Goal: Entertainment & Leisure: Consume media (video, audio)

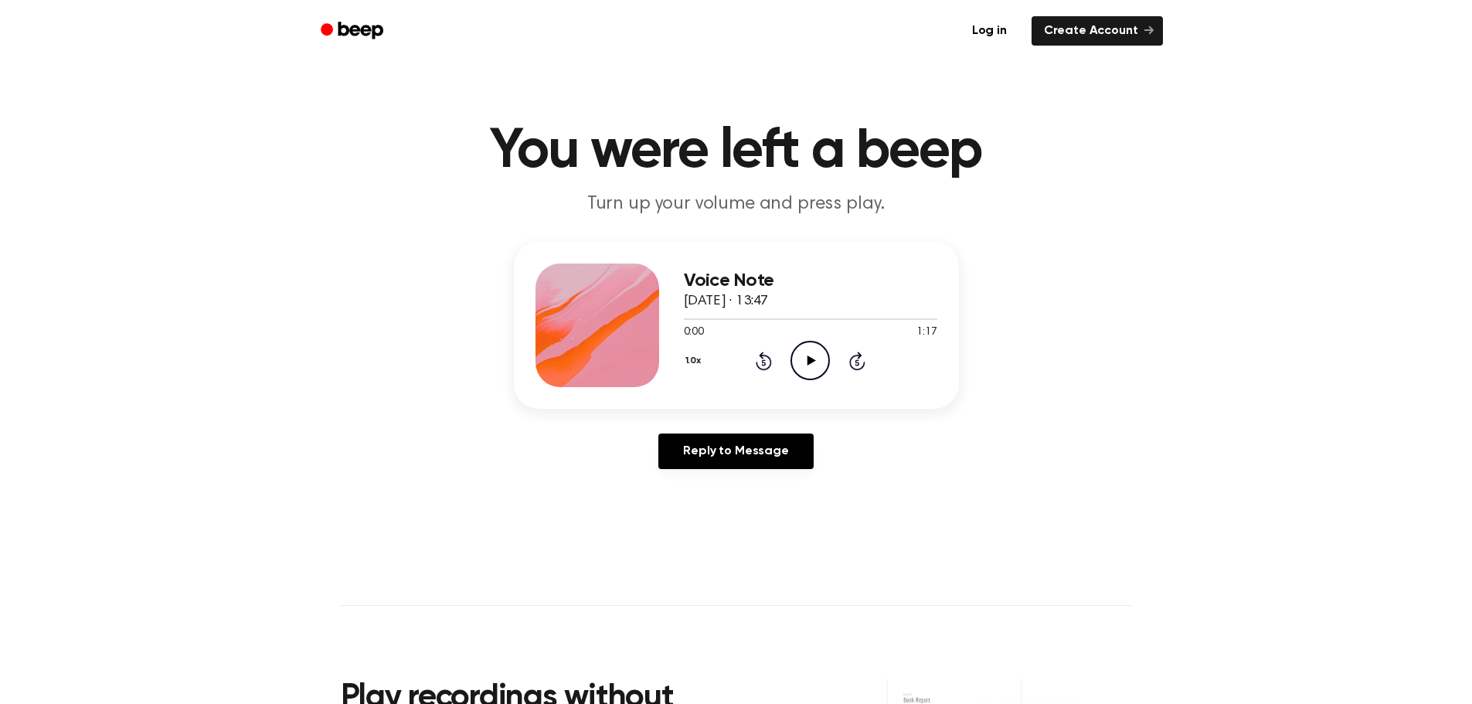
click at [803, 352] on icon "Play Audio" at bounding box center [810, 360] width 39 height 39
click at [818, 366] on icon "Play Audio" at bounding box center [810, 360] width 39 height 39
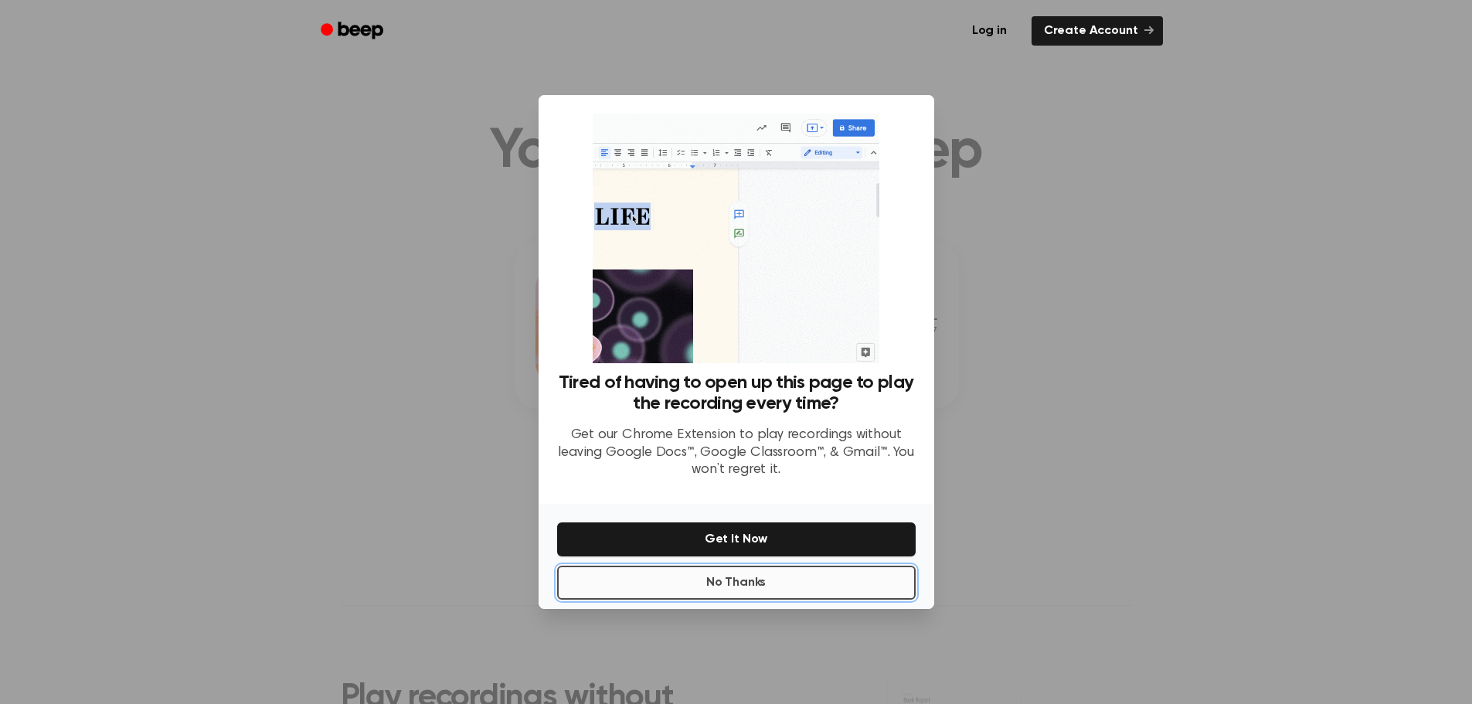
click at [782, 577] on button "No Thanks" at bounding box center [736, 583] width 359 height 34
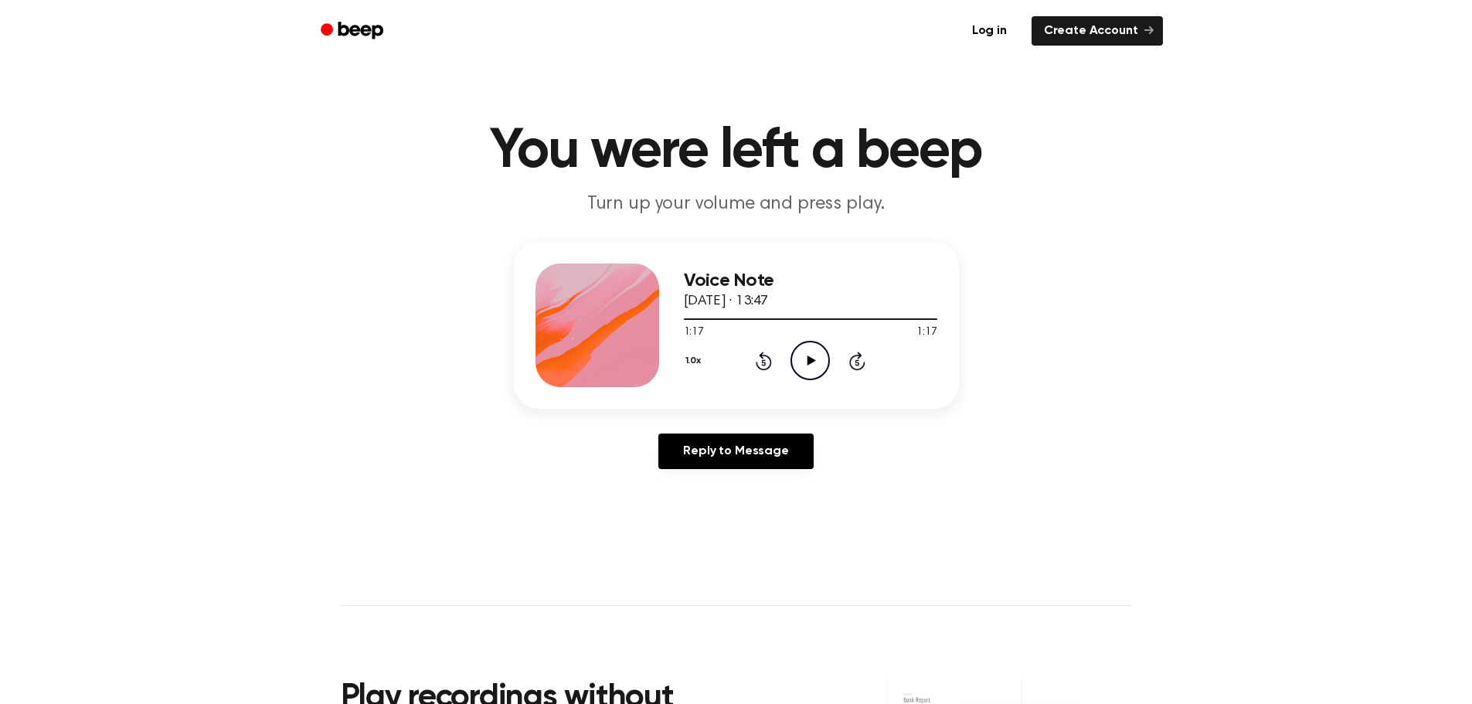
click at [818, 355] on icon "Play Audio" at bounding box center [810, 360] width 39 height 39
click at [814, 359] on icon "Pause Audio" at bounding box center [810, 360] width 39 height 39
click at [807, 355] on icon "Play Audio" at bounding box center [810, 360] width 39 height 39
click at [757, 359] on icon "Rewind 5 seconds" at bounding box center [763, 361] width 17 height 20
click at [810, 355] on icon "Pause Audio" at bounding box center [810, 360] width 39 height 39
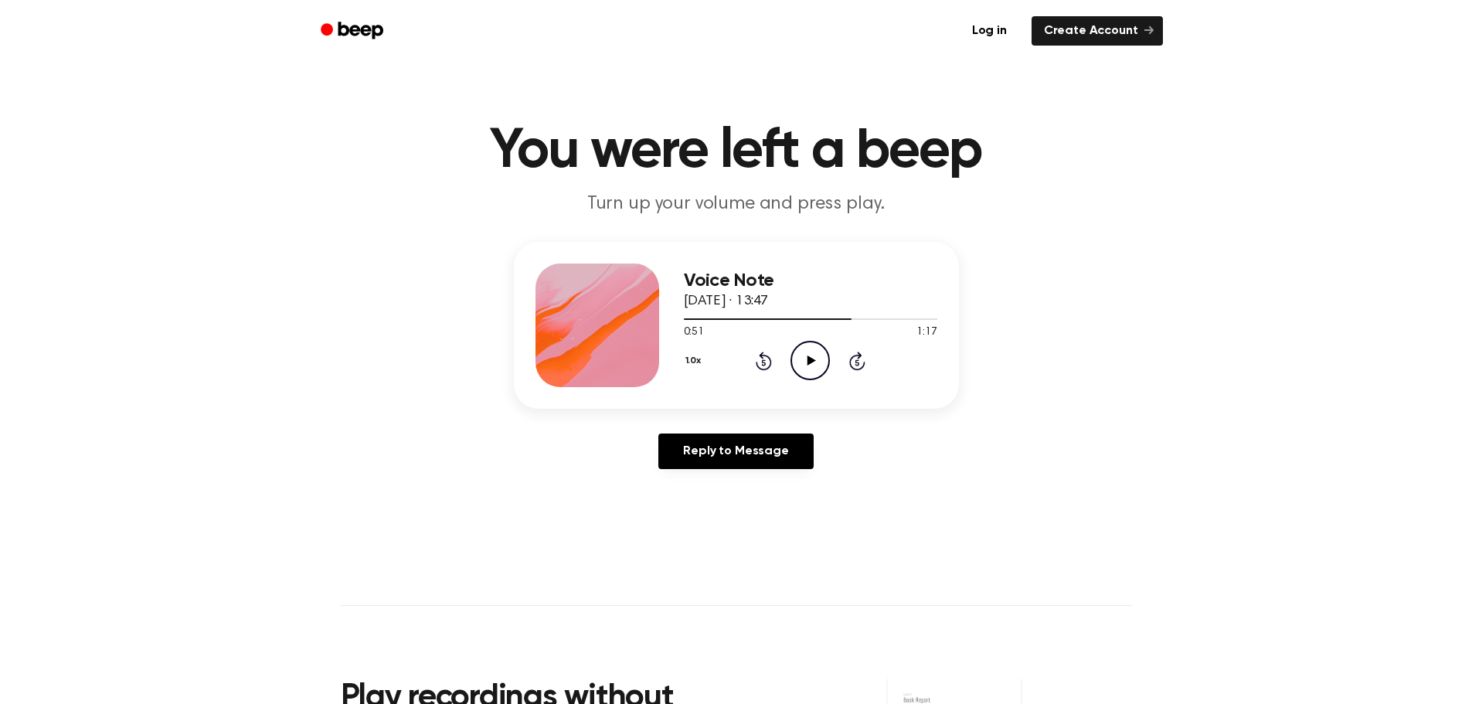
click at [760, 362] on icon "Rewind 5 seconds" at bounding box center [763, 361] width 17 height 20
click at [809, 362] on icon at bounding box center [812, 360] width 9 height 10
click at [809, 362] on icon at bounding box center [810, 360] width 7 height 10
click at [800, 358] on icon "Play Audio" at bounding box center [810, 360] width 39 height 39
click at [800, 358] on icon "Pause Audio" at bounding box center [810, 360] width 39 height 39
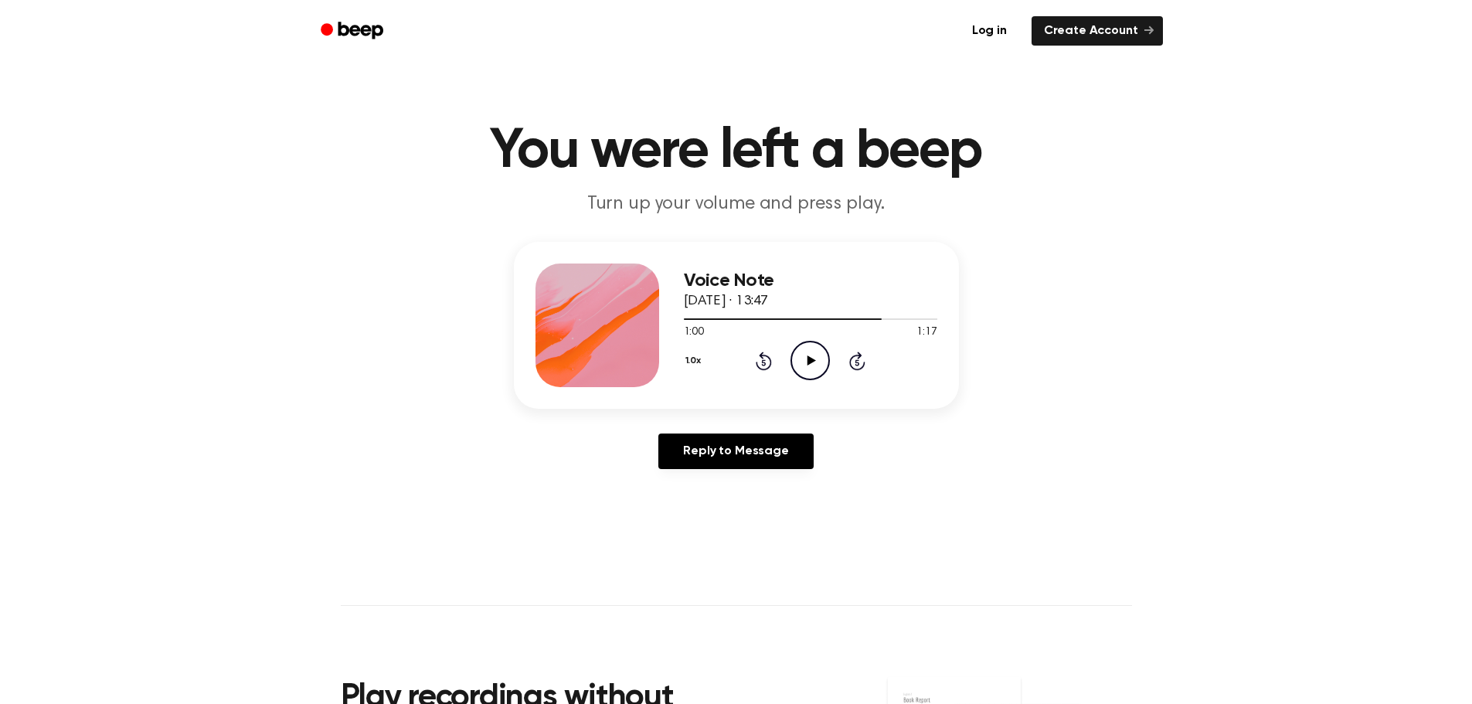
click at [806, 361] on icon "Play Audio" at bounding box center [810, 360] width 39 height 39
click at [806, 362] on icon "Pause Audio" at bounding box center [810, 360] width 39 height 39
click at [797, 352] on icon "Play Audio" at bounding box center [810, 360] width 39 height 39
click at [765, 359] on icon "Rewind 5 seconds" at bounding box center [763, 361] width 17 height 20
click at [811, 362] on icon at bounding box center [812, 360] width 9 height 10
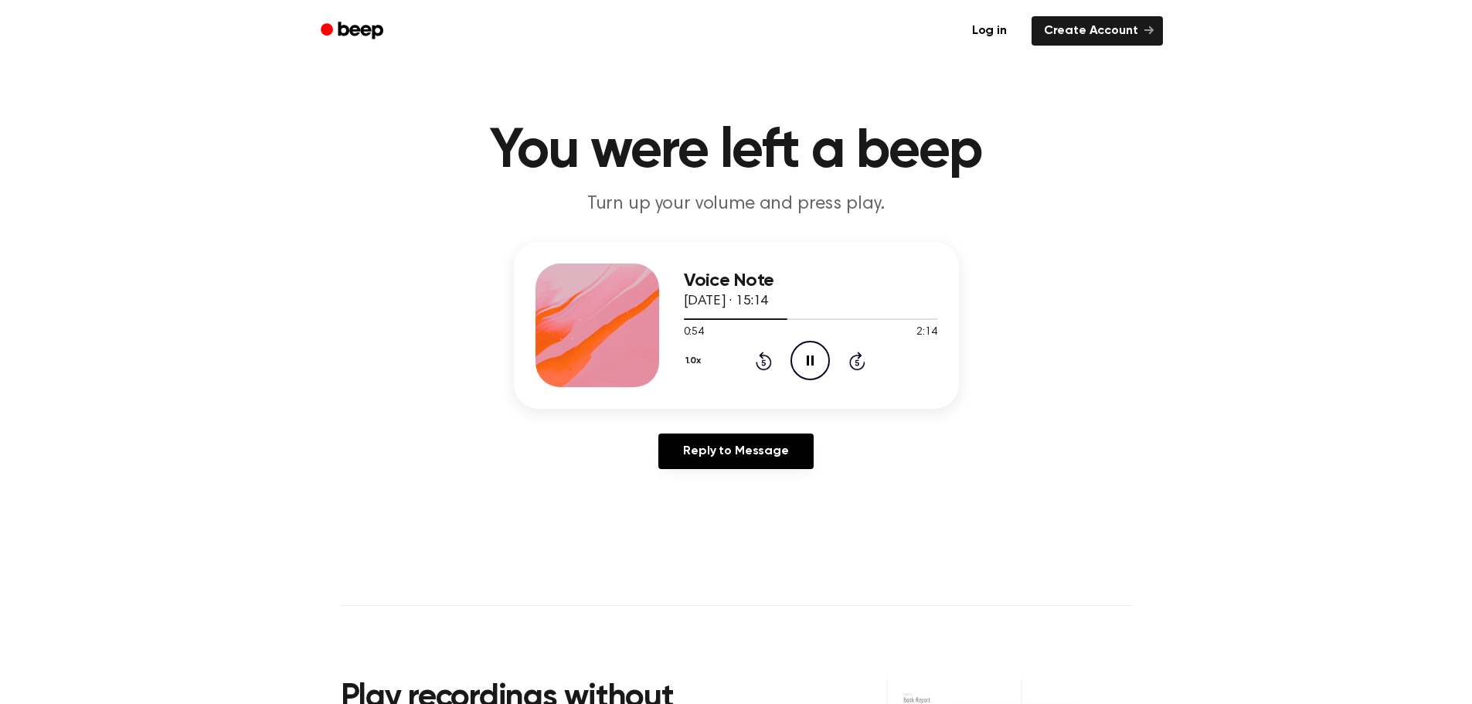
click at [808, 357] on icon at bounding box center [810, 360] width 7 height 10
click at [818, 356] on icon "Play Audio" at bounding box center [810, 360] width 39 height 39
click at [814, 360] on icon "Pause Audio" at bounding box center [810, 360] width 39 height 39
click at [758, 363] on icon at bounding box center [764, 361] width 16 height 19
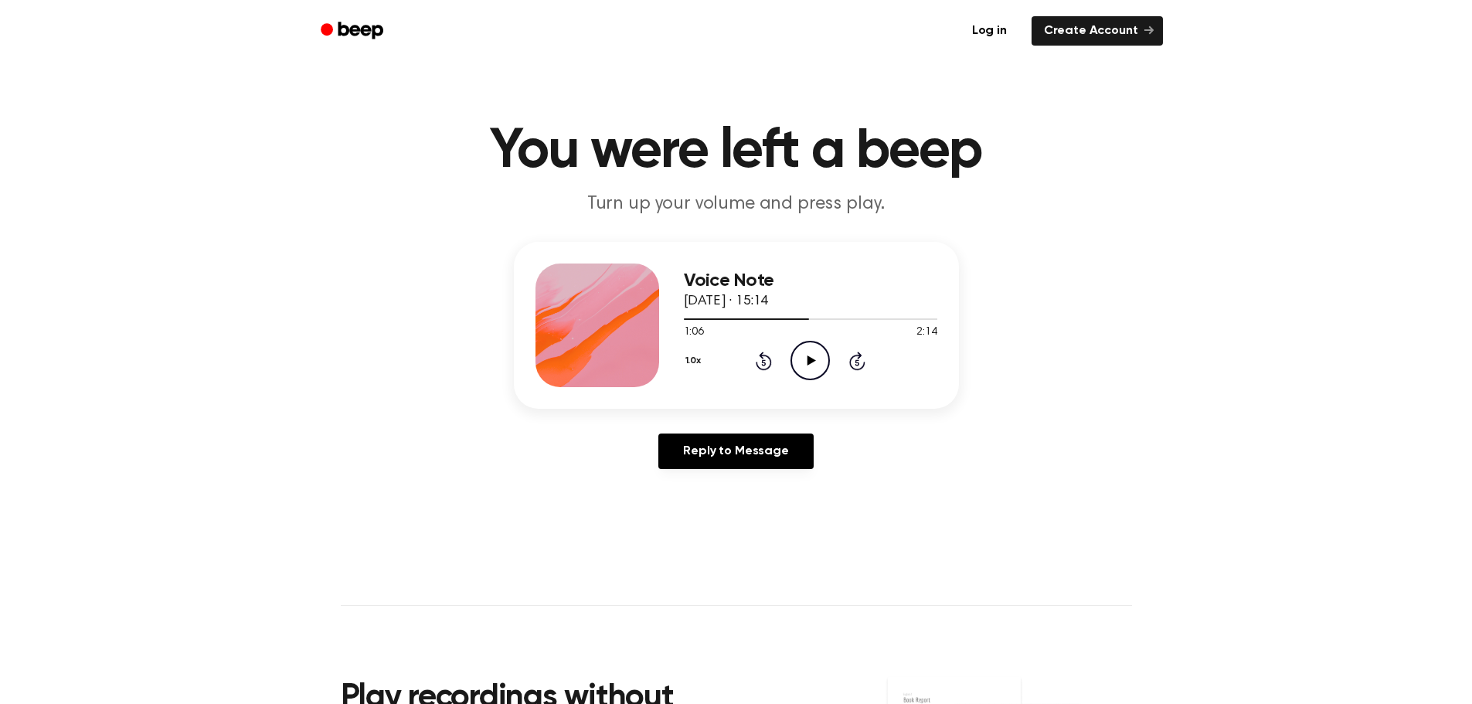
click at [809, 361] on icon at bounding box center [812, 360] width 9 height 10
click at [809, 361] on icon at bounding box center [810, 360] width 7 height 10
click at [816, 355] on icon "Play Audio" at bounding box center [810, 360] width 39 height 39
click at [808, 355] on icon at bounding box center [810, 360] width 7 height 10
click at [811, 364] on icon "Play Audio" at bounding box center [810, 360] width 39 height 39
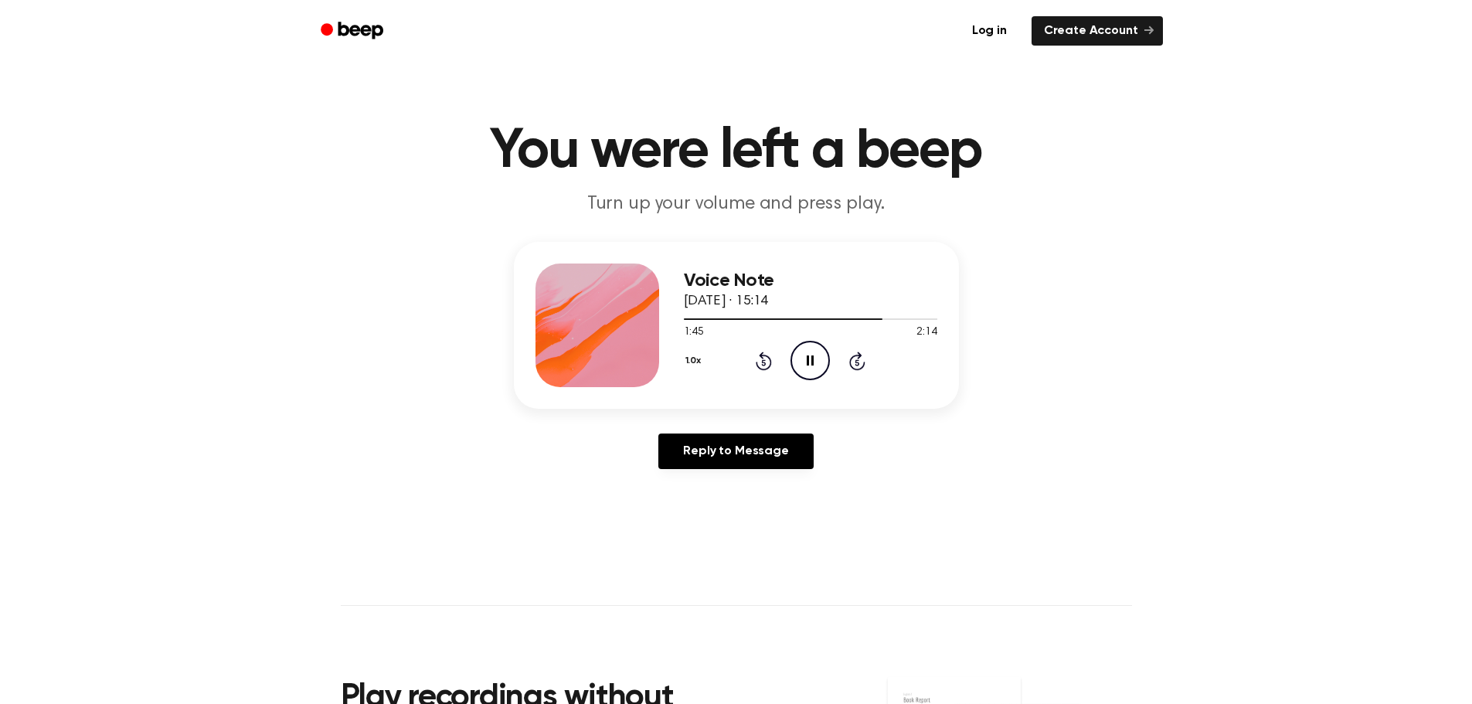
click at [760, 361] on icon "Rewind 5 seconds" at bounding box center [763, 361] width 17 height 20
click at [808, 360] on icon at bounding box center [810, 360] width 7 height 10
click at [801, 360] on icon "Play Audio" at bounding box center [810, 360] width 39 height 39
click at [808, 366] on icon "Play Audio" at bounding box center [810, 360] width 39 height 39
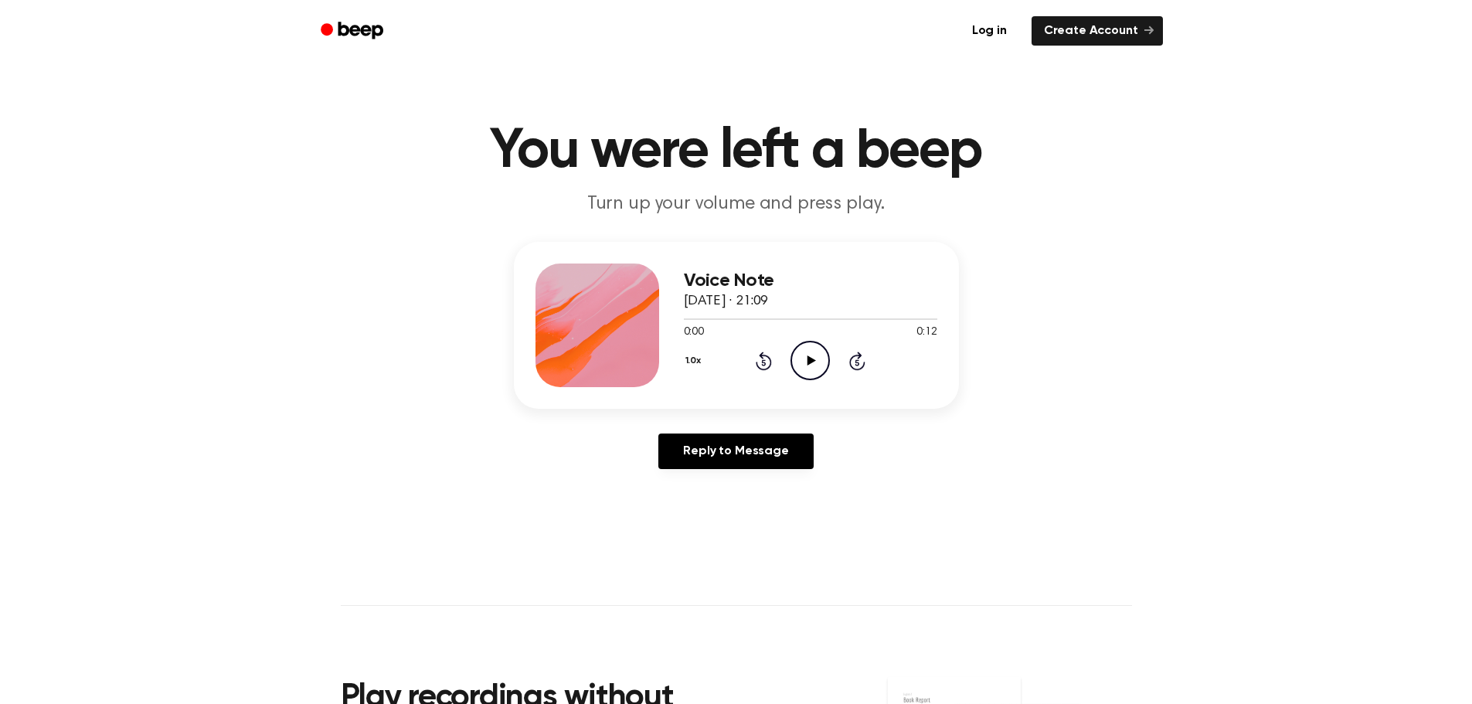
click at [796, 355] on icon "Play Audio" at bounding box center [810, 360] width 39 height 39
click at [821, 361] on icon "Play Audio" at bounding box center [810, 360] width 39 height 39
click at [808, 359] on icon at bounding box center [812, 360] width 9 height 10
